Goal: Task Accomplishment & Management: Use online tool/utility

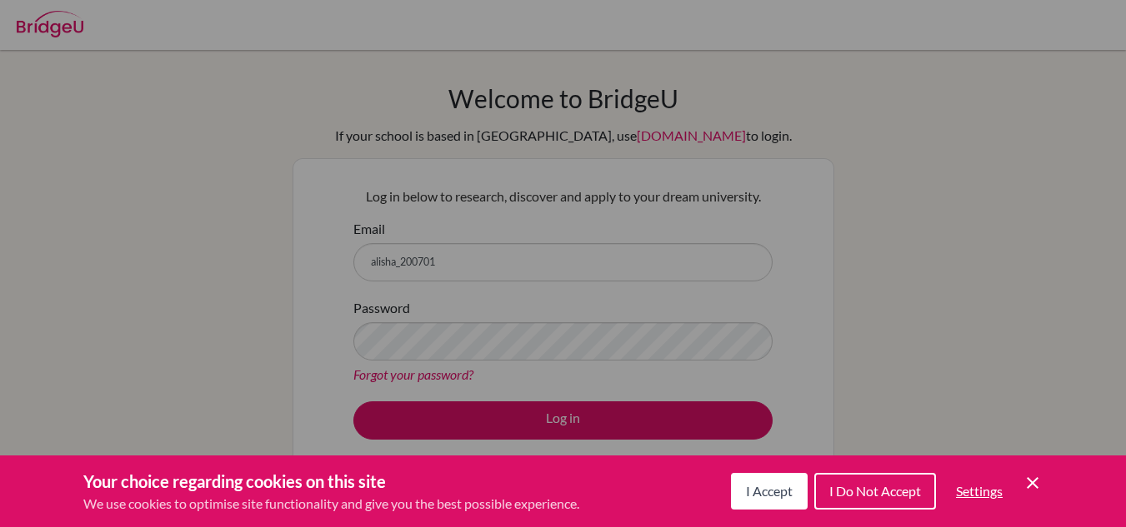
click at [772, 479] on button "I Accept" at bounding box center [769, 491] width 77 height 37
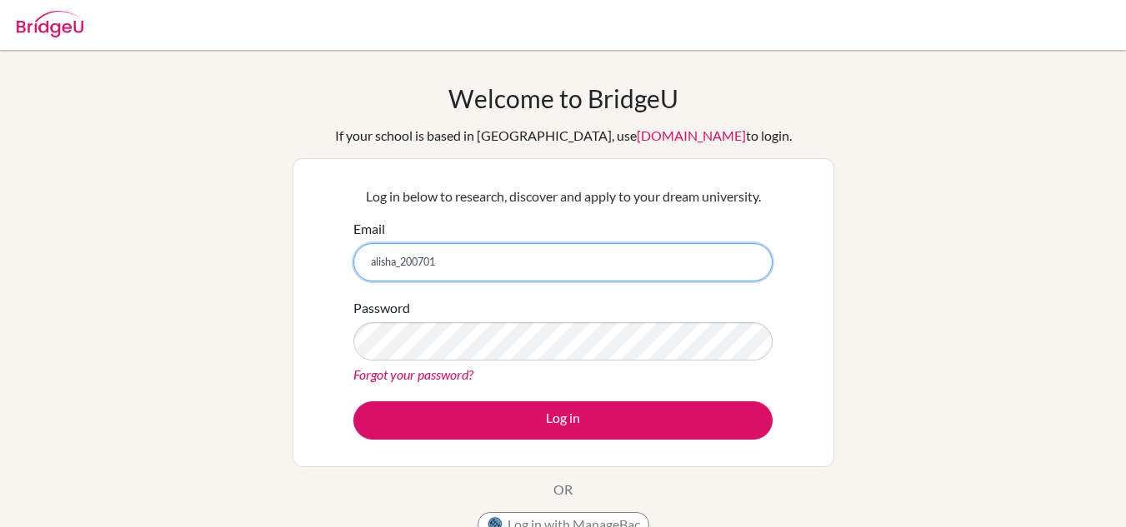
click at [475, 254] on input "alisha_200701" at bounding box center [562, 262] width 419 height 38
type input "[EMAIL_ADDRESS][DOMAIN_NAME]"
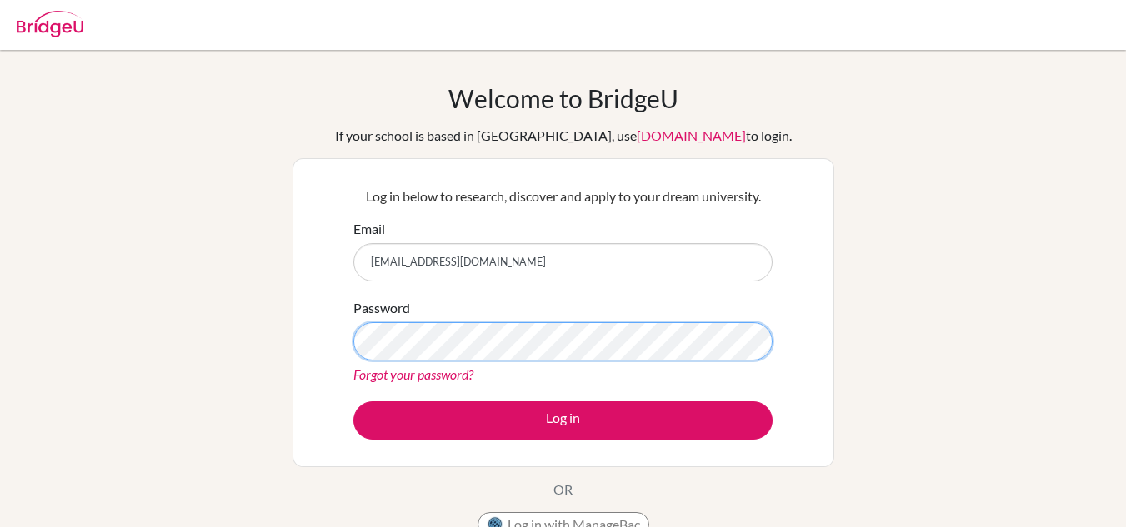
click at [353, 402] on button "Log in" at bounding box center [562, 421] width 419 height 38
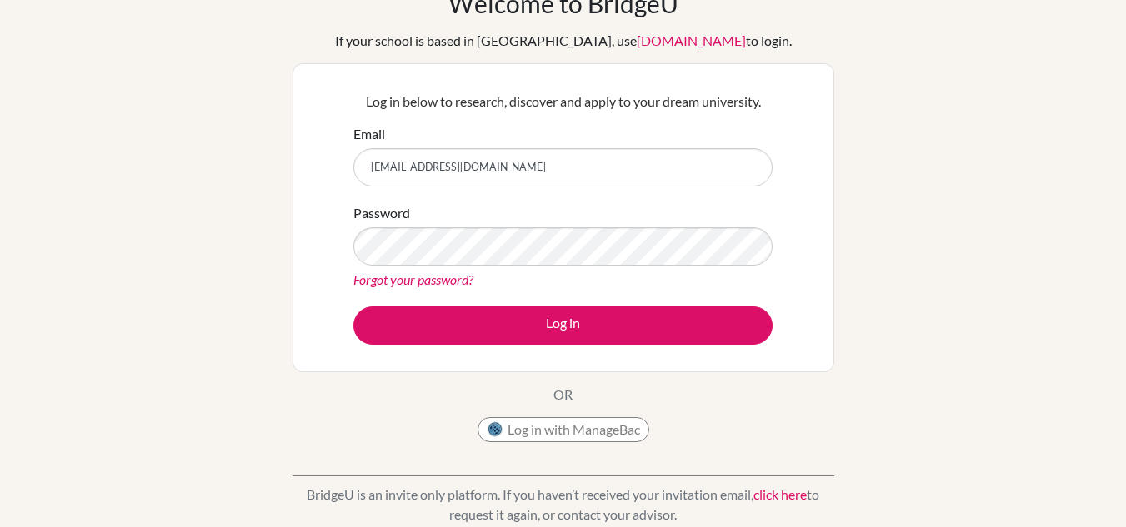
scroll to position [96, 0]
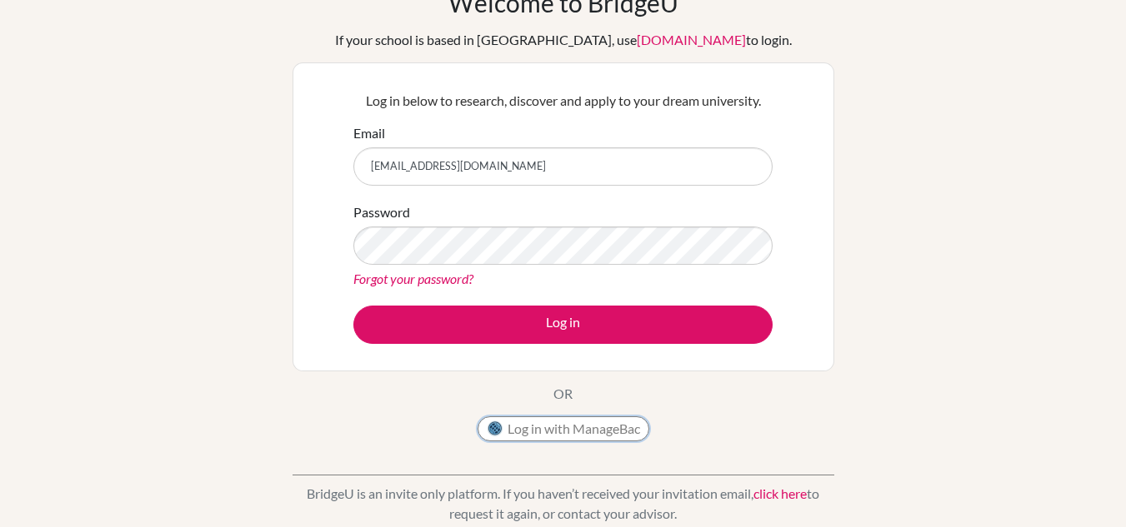
click at [597, 436] on button "Log in with ManageBac" at bounding box center [563, 429] width 172 height 25
